Goal: Complete application form

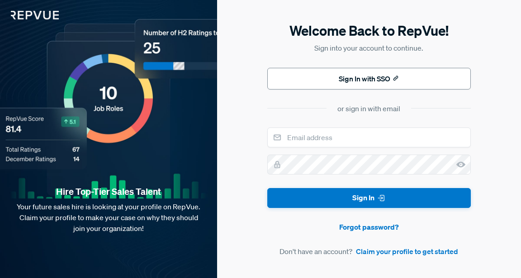
click at [367, 83] on button "Sign In with SSO" at bounding box center [370, 79] width 204 height 22
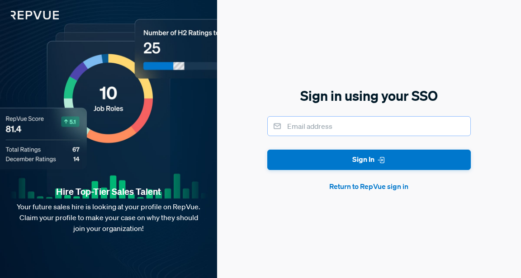
click at [349, 127] on input "email" at bounding box center [370, 126] width 204 height 20
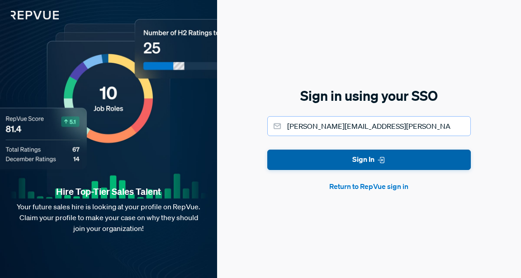
type input "[PERSON_NAME][EMAIL_ADDRESS][PERSON_NAME][DOMAIN_NAME]"
click at [335, 161] on button "Sign In" at bounding box center [370, 160] width 204 height 20
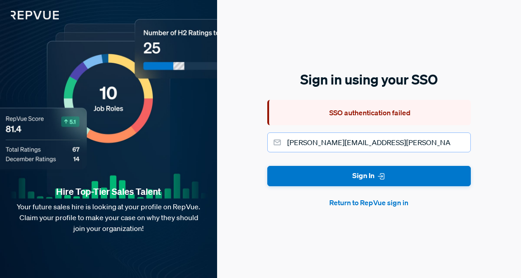
click at [386, 143] on input "[PERSON_NAME][EMAIL_ADDRESS][PERSON_NAME][DOMAIN_NAME]" at bounding box center [370, 143] width 204 height 20
click at [392, 142] on input "[PERSON_NAME][EMAIL_ADDRESS][PERSON_NAME][DOMAIN_NAME]" at bounding box center [370, 143] width 204 height 20
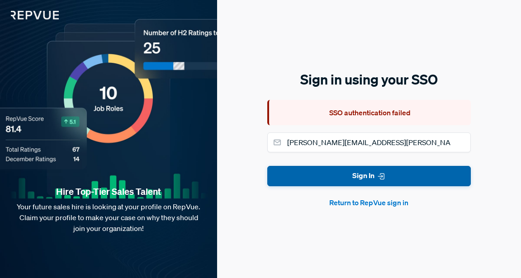
click at [369, 176] on button "Sign In" at bounding box center [370, 176] width 204 height 20
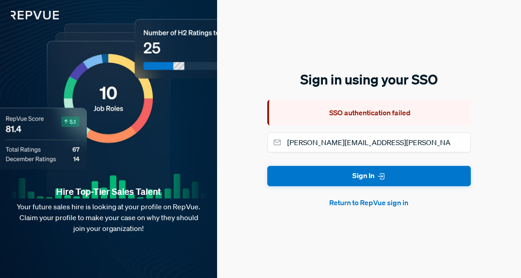
click at [373, 203] on button "Return to RepVue sign in" at bounding box center [370, 202] width 204 height 11
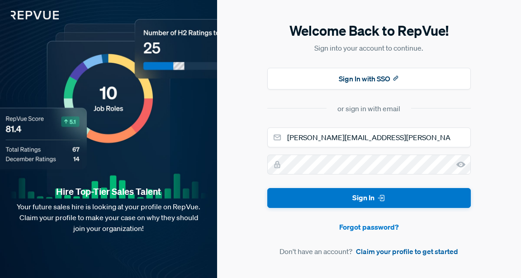
click at [400, 251] on link "Claim your profile to get started" at bounding box center [407, 251] width 102 height 11
click at [424, 256] on link "Claim your profile to get started" at bounding box center [407, 251] width 102 height 11
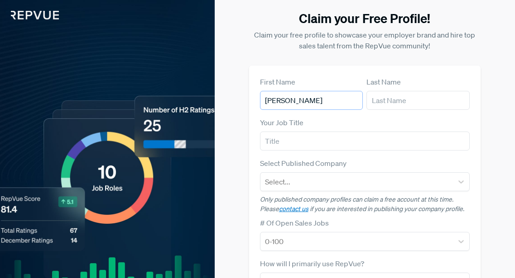
type input "[PERSON_NAME]"
type input "Tech sales"
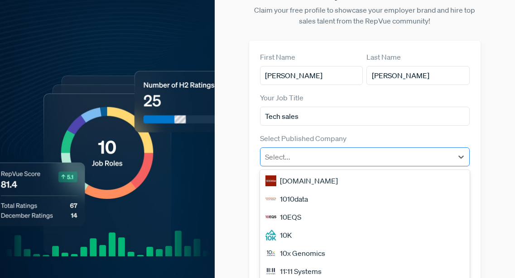
click at [349, 167] on div "[DOMAIN_NAME], 1 of 50. 50 results available. Use Up and Down to choose options…" at bounding box center [365, 157] width 210 height 19
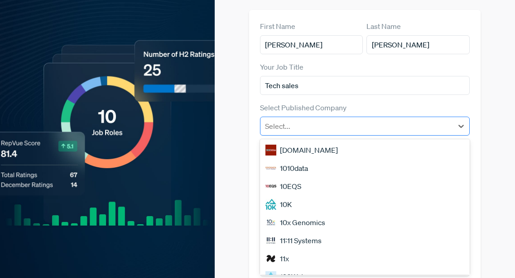
scroll to position [56, 0]
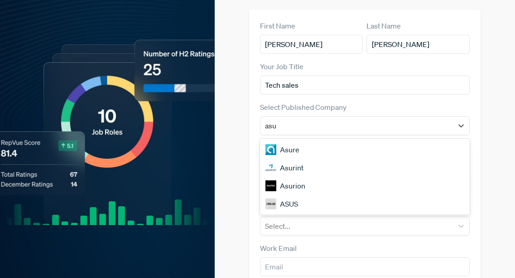
type input "asur"
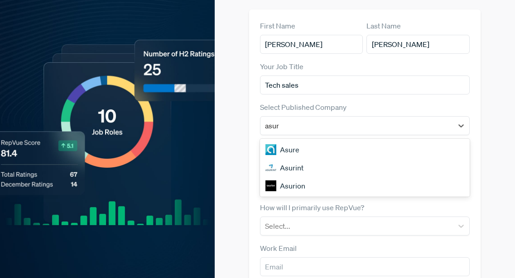
click at [331, 178] on div "Asurion" at bounding box center [365, 186] width 210 height 18
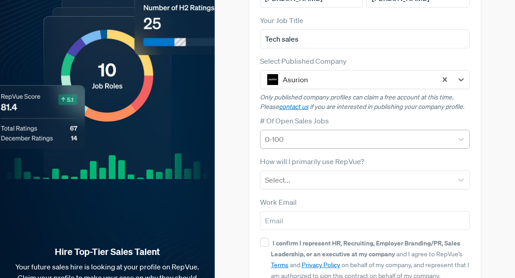
scroll to position [100, 0]
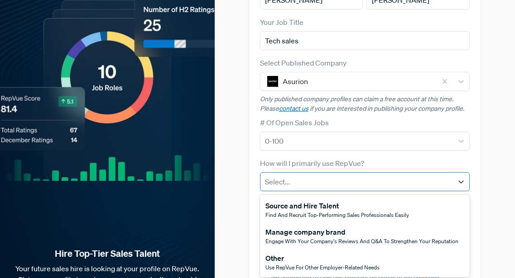
click at [335, 184] on div at bounding box center [356, 182] width 183 height 13
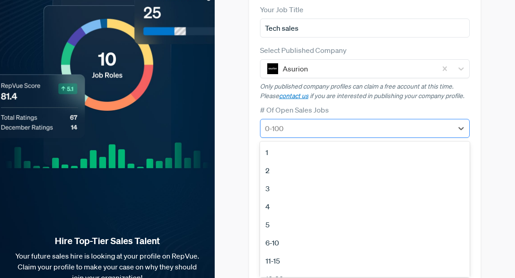
click at [341, 138] on div "1, 1 of 12. 12 results available. Use Up and Down to choose options, press Ente…" at bounding box center [365, 128] width 210 height 19
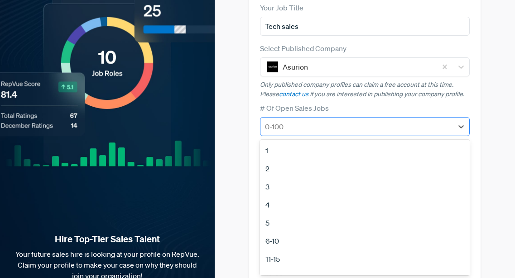
scroll to position [116, 0]
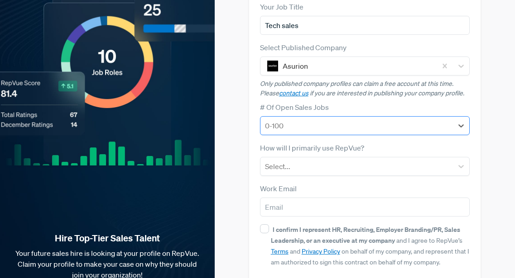
click at [331, 118] on div "0-100" at bounding box center [356, 126] width 192 height 16
click at [338, 131] on div at bounding box center [356, 125] width 183 height 13
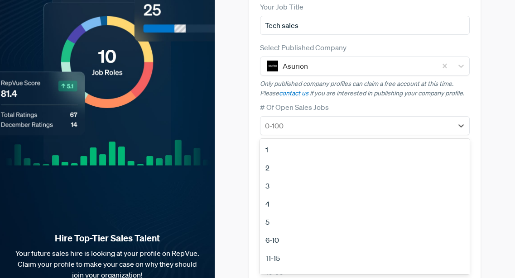
click at [334, 154] on div "1" at bounding box center [365, 150] width 210 height 18
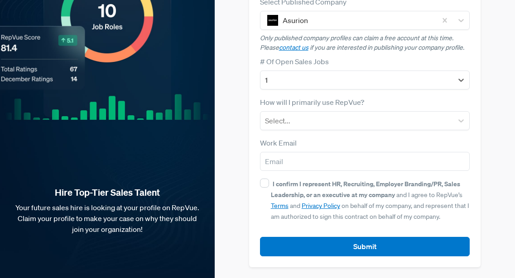
scroll to position [162, 0]
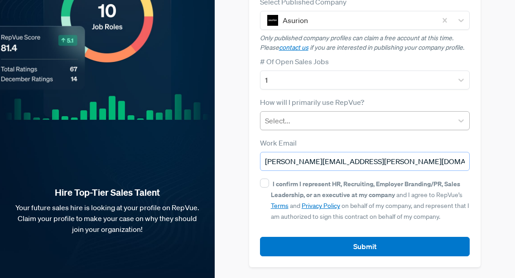
type input "[PERSON_NAME][EMAIL_ADDRESS][PERSON_NAME][DOMAIN_NAME]"
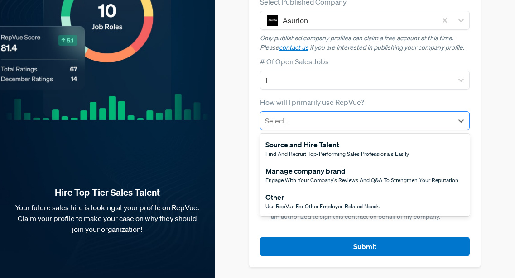
click at [314, 119] on div at bounding box center [356, 121] width 183 height 13
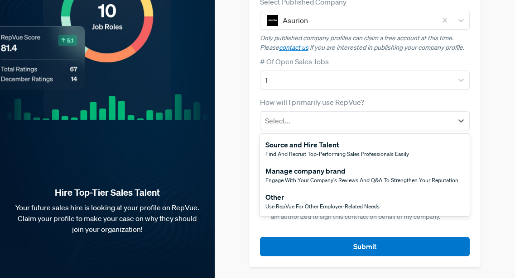
click at [315, 150] on div "Find and recruit top-performing sales professionals easily" at bounding box center [336, 154] width 143 height 8
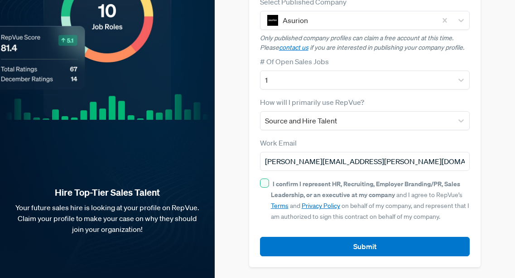
click at [268, 183] on input "I confirm I represent HR, Recruiting, Employer Branding/PR, Sales Leadership, o…" at bounding box center [264, 183] width 9 height 9
checkbox input "true"
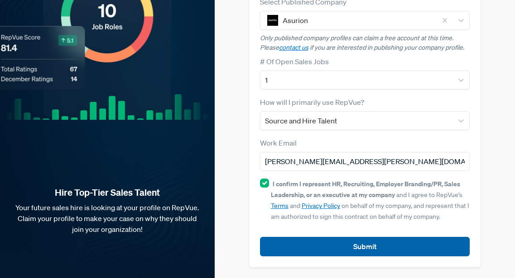
click at [345, 243] on button "Submit" at bounding box center [365, 246] width 210 height 19
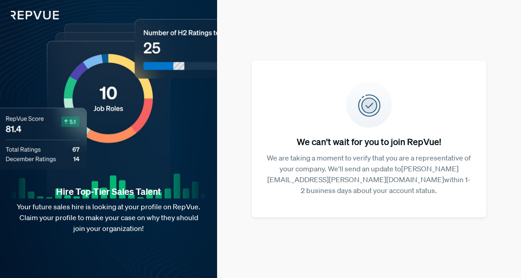
scroll to position [0, 0]
